Goal: Task Accomplishment & Management: Manage account settings

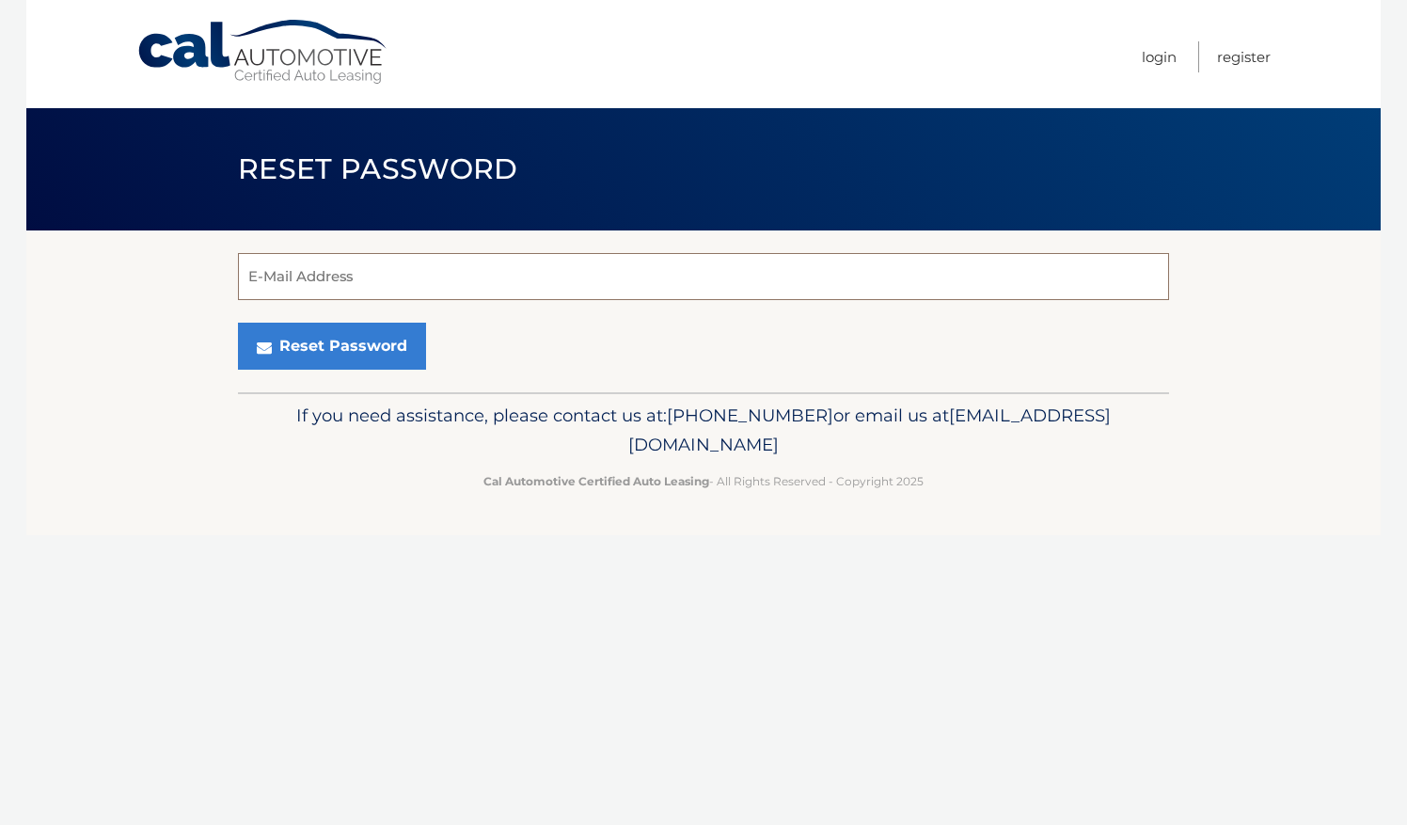
click at [337, 286] on input "E-Mail Address" at bounding box center [703, 276] width 931 height 47
type input "laurahhhhh@aol.com"
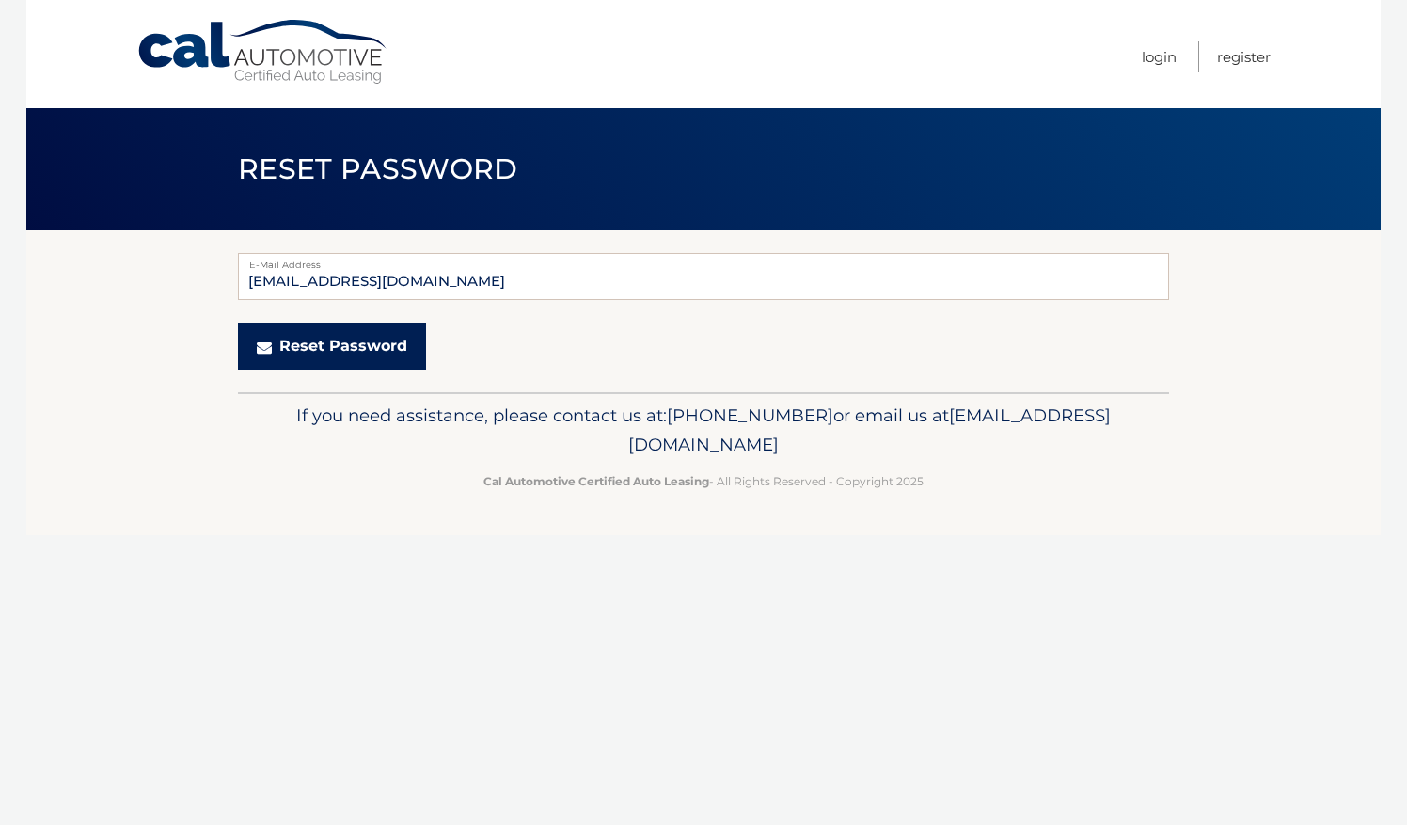
click at [324, 351] on button "Reset Password" at bounding box center [332, 346] width 188 height 47
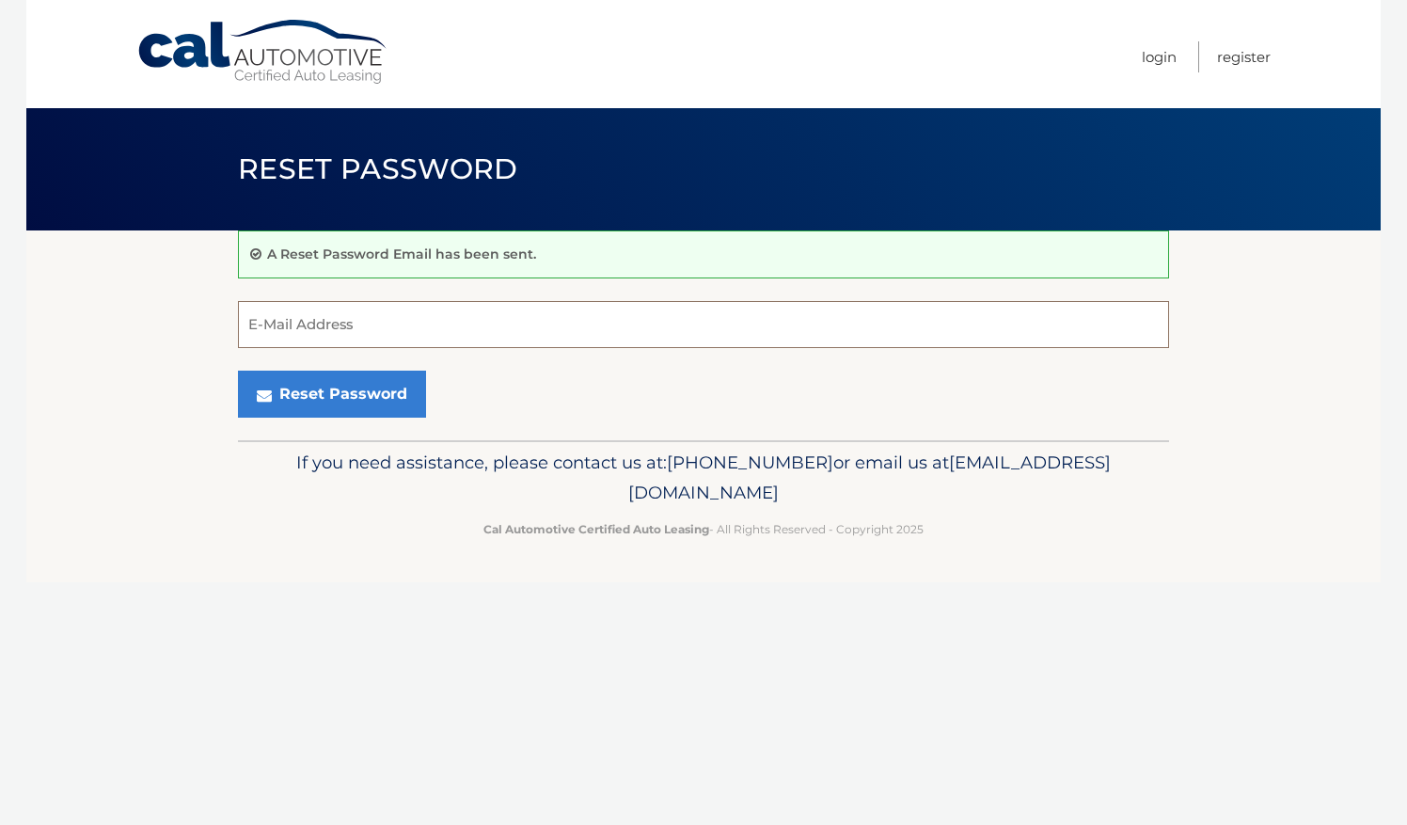
click at [279, 326] on input "E-Mail Address" at bounding box center [703, 324] width 931 height 47
type input "[EMAIL_ADDRESS][DOMAIN_NAME]"
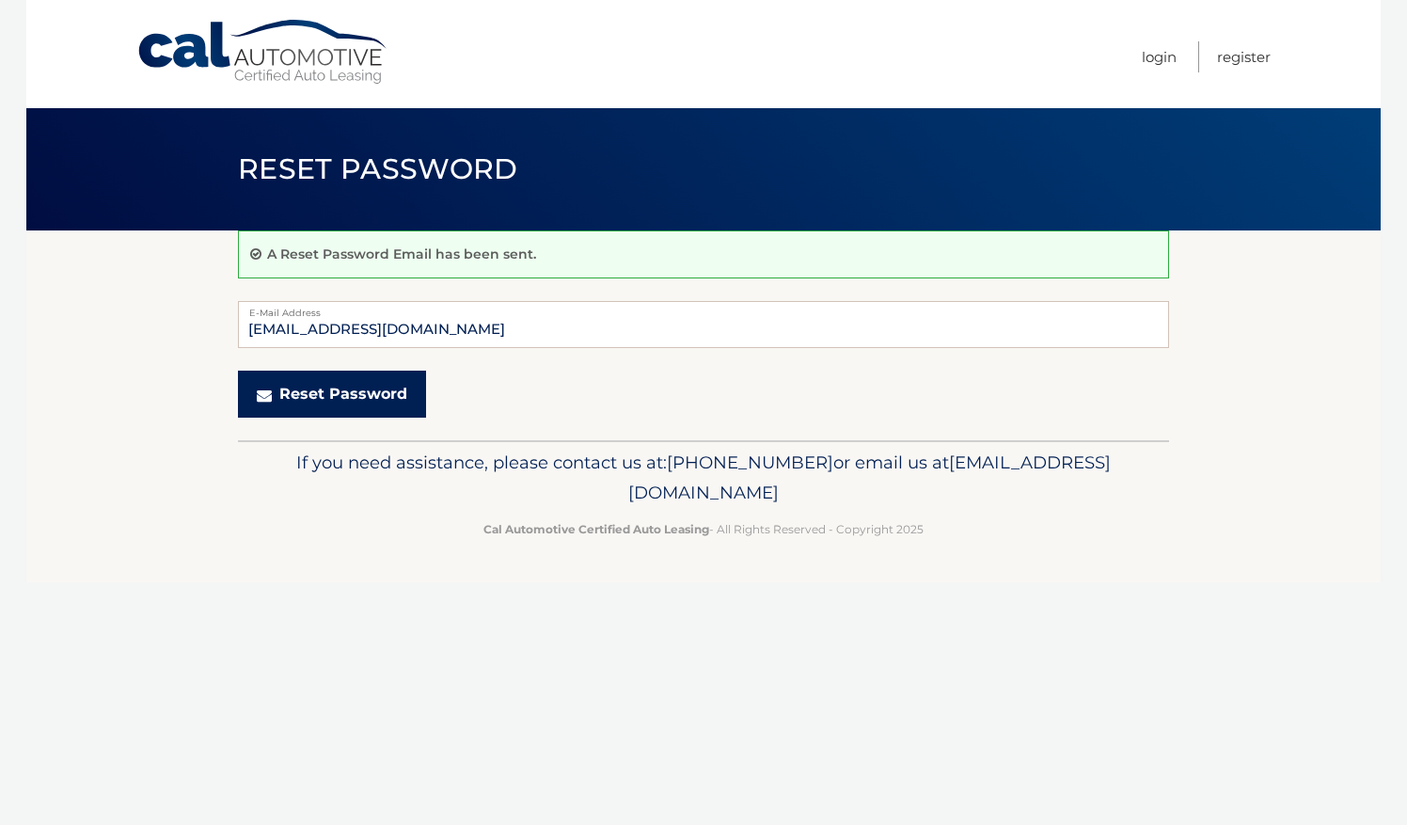
click at [350, 399] on button "Reset Password" at bounding box center [332, 394] width 188 height 47
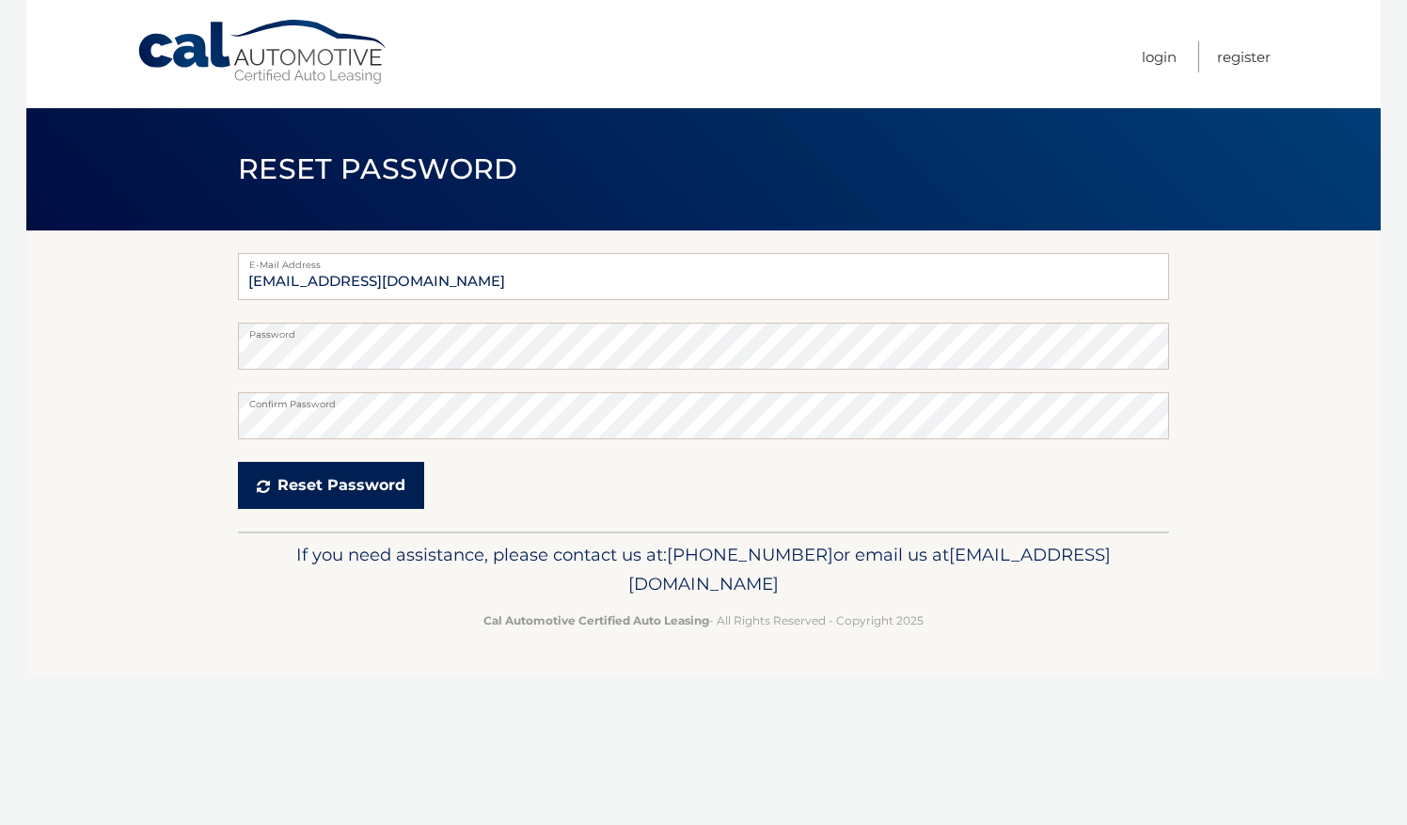
click at [264, 483] on icon "submit" at bounding box center [263, 486] width 13 height 15
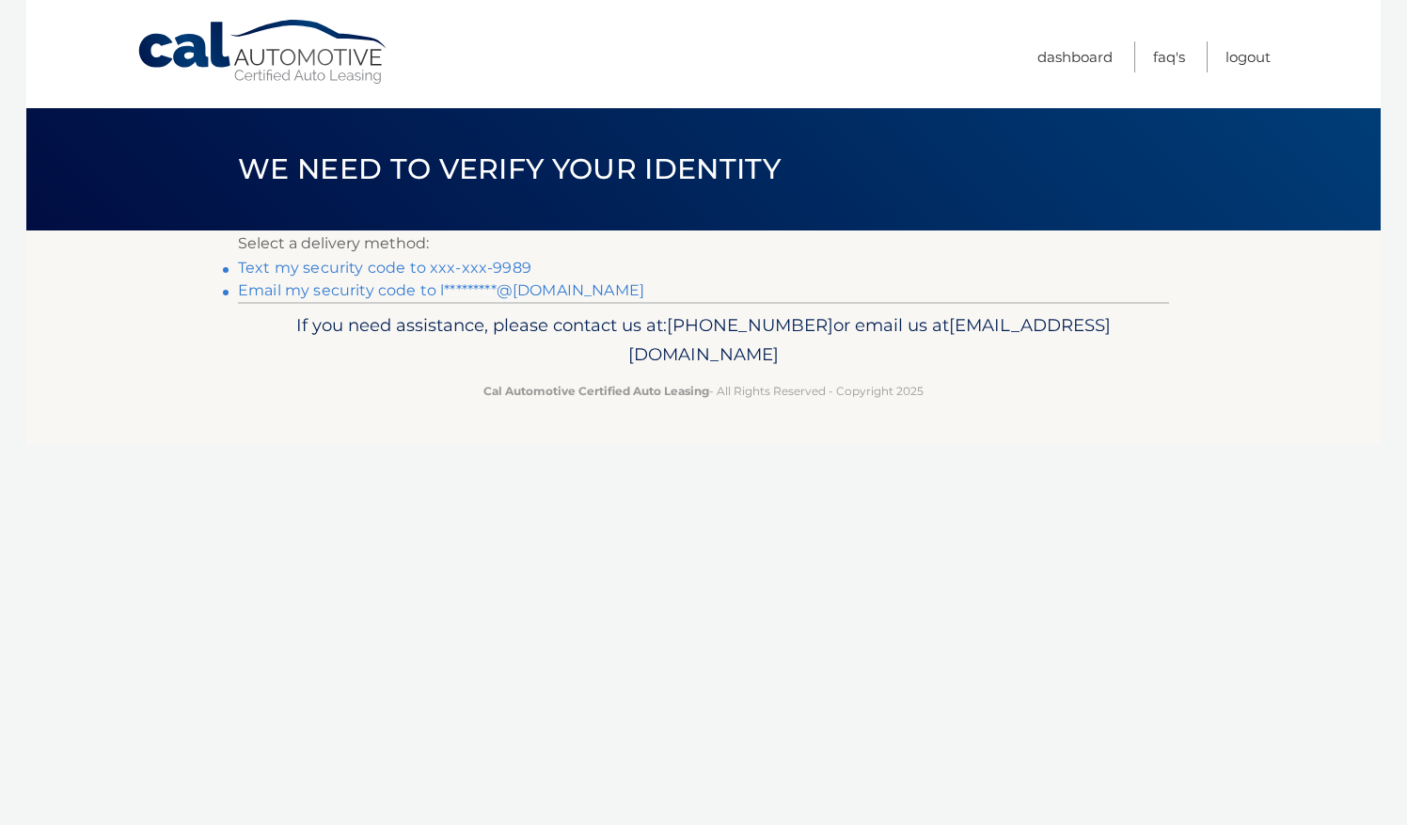
click at [476, 263] on link "Text my security code to xxx-xxx-9989" at bounding box center [384, 268] width 293 height 18
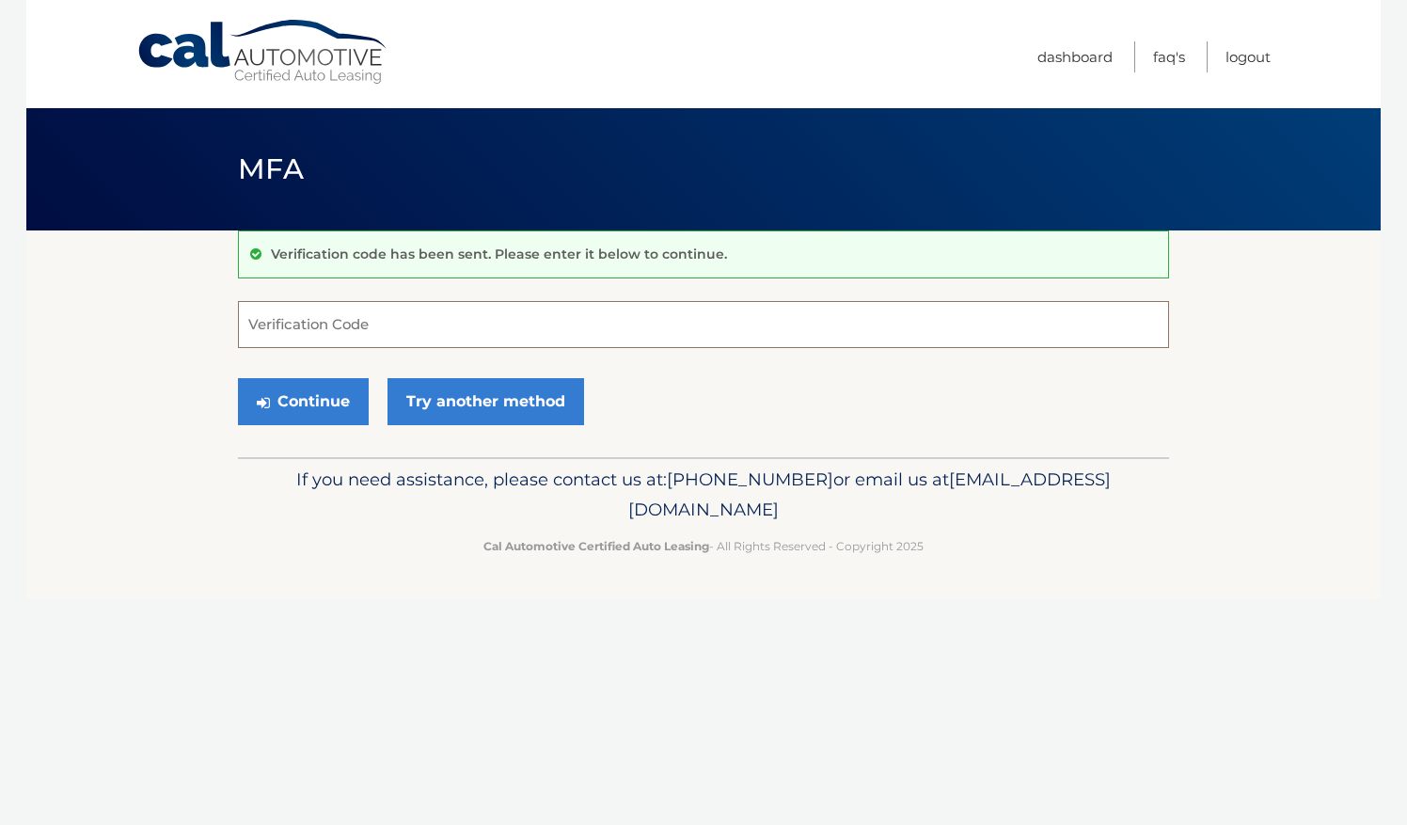
click at [429, 324] on input "Verification Code" at bounding box center [703, 324] width 931 height 47
type input "283733"
click at [321, 398] on button "Continue" at bounding box center [303, 401] width 131 height 47
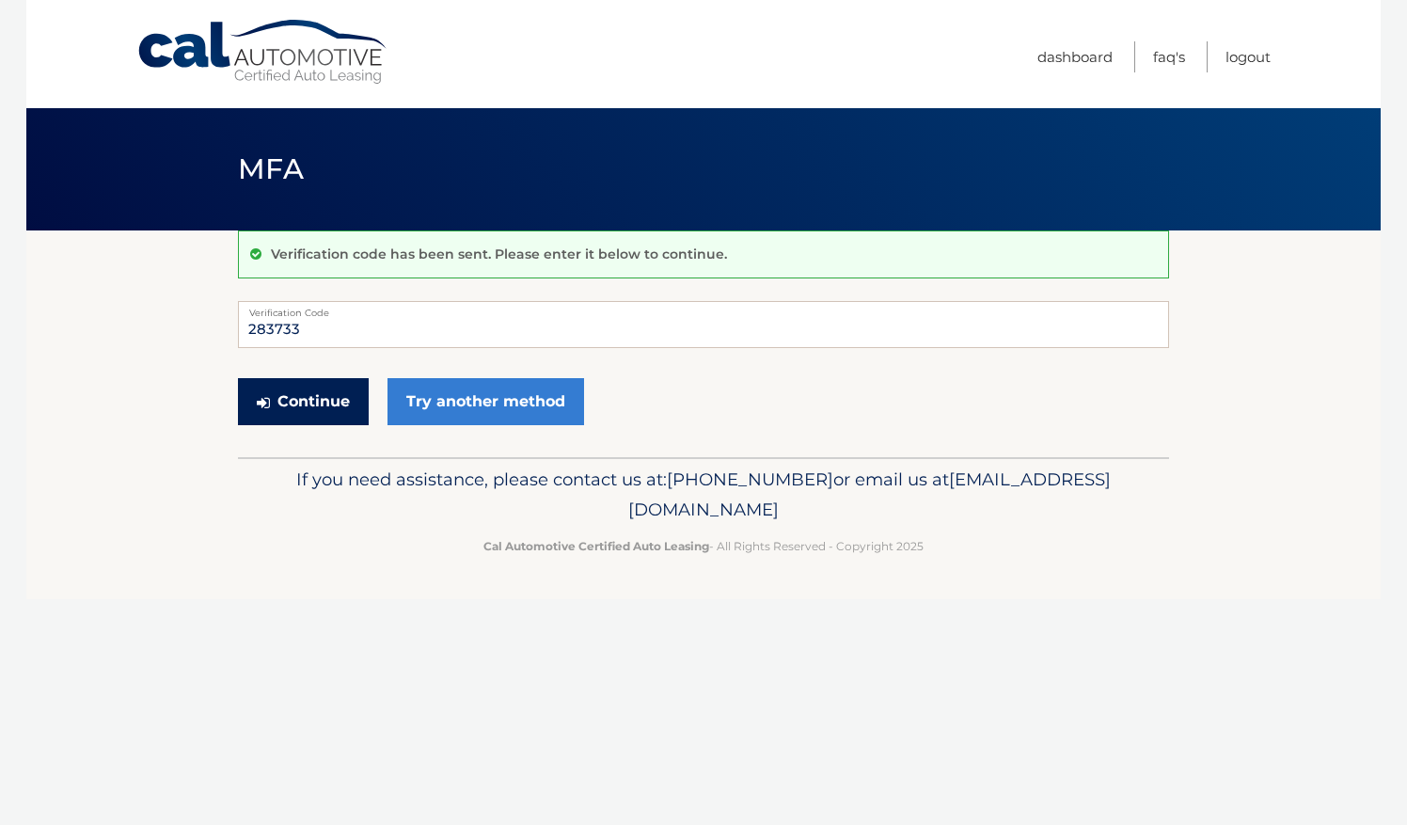
click at [302, 393] on button "Continue" at bounding box center [303, 401] width 131 height 47
click at [312, 417] on button "Continue" at bounding box center [303, 401] width 131 height 47
click at [324, 411] on button "Continue" at bounding box center [303, 401] width 131 height 47
click at [371, 324] on input "283733" at bounding box center [703, 324] width 931 height 47
